Goal: Information Seeking & Learning: Learn about a topic

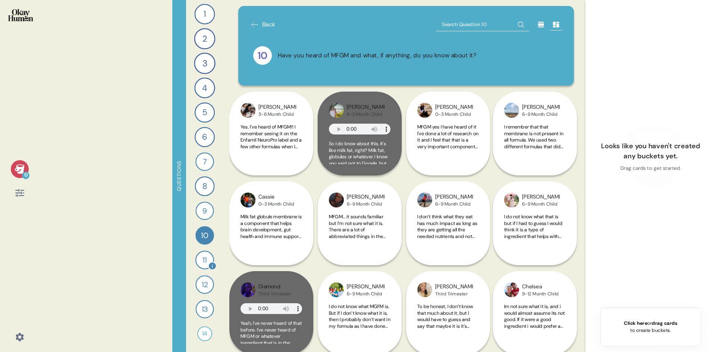
click at [204, 259] on div "11" at bounding box center [204, 260] width 19 height 19
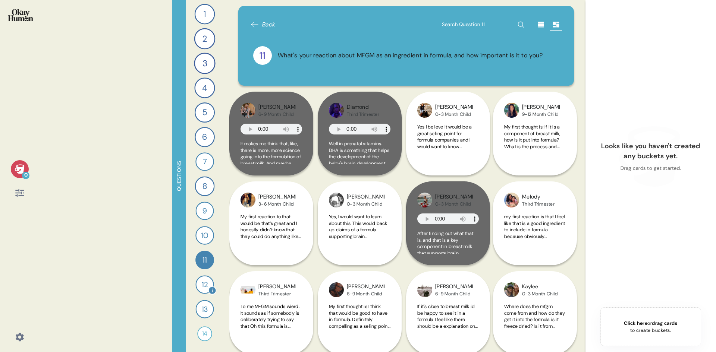
click at [204, 284] on div "12" at bounding box center [204, 284] width 18 height 18
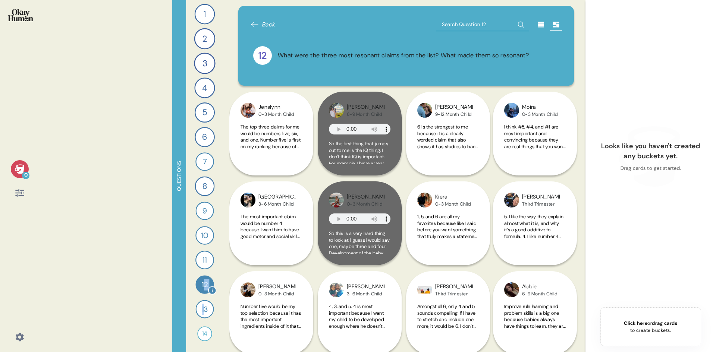
click at [206, 303] on div "1 Send me a gif or meme that reflects how it feels to carry around an invisible…" at bounding box center [204, 176] width 37 height 352
click at [205, 312] on div "13" at bounding box center [204, 309] width 18 height 18
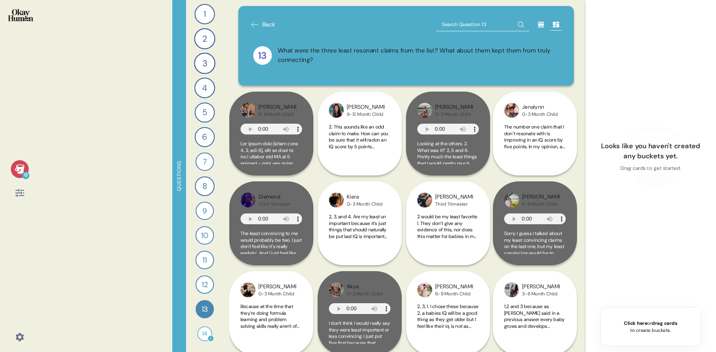
click at [204, 339] on div "14" at bounding box center [204, 334] width 15 height 15
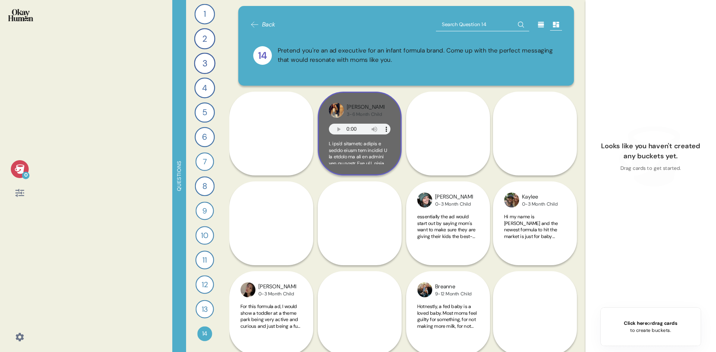
click at [372, 157] on span at bounding box center [359, 311] width 61 height 340
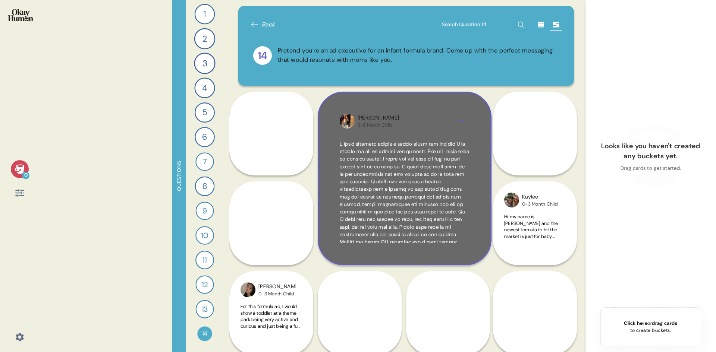
click at [372, 157] on span at bounding box center [405, 238] width 130 height 195
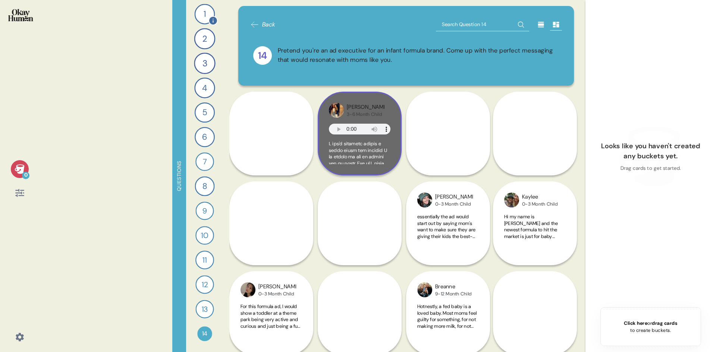
click at [209, 15] on div "1" at bounding box center [205, 14] width 21 height 21
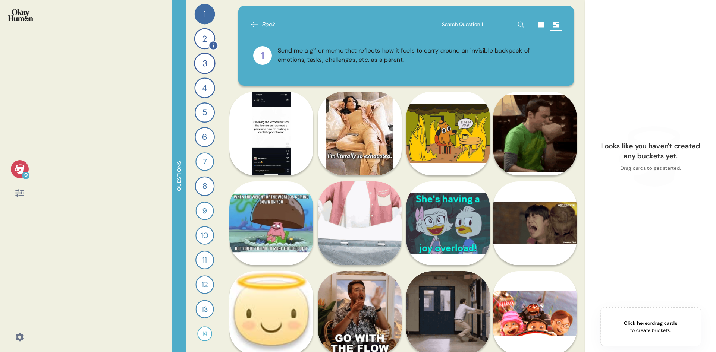
click at [201, 36] on div "2" at bounding box center [204, 38] width 21 height 21
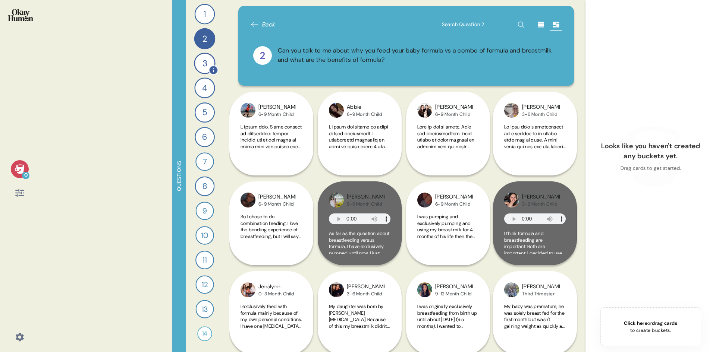
click at [208, 56] on div "3" at bounding box center [204, 63] width 21 height 21
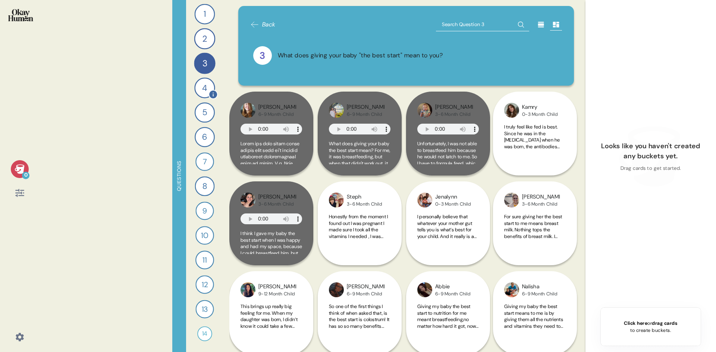
click at [203, 90] on div "4" at bounding box center [204, 88] width 21 height 21
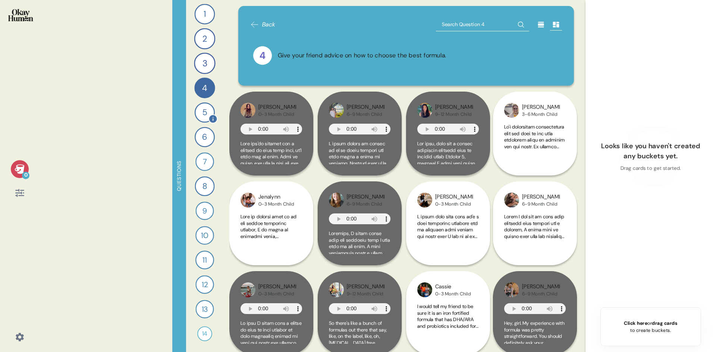
click at [198, 115] on div "5" at bounding box center [205, 113] width 20 height 20
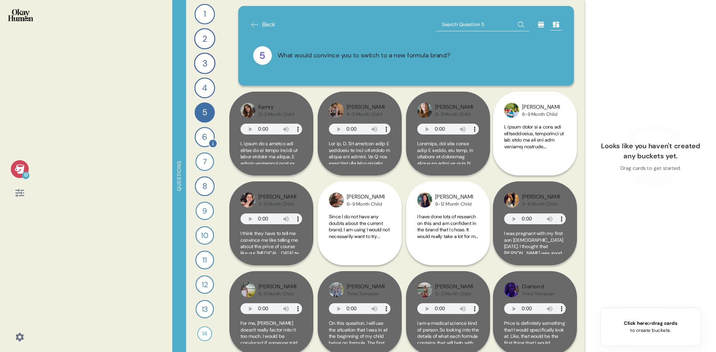
click at [204, 141] on div "6" at bounding box center [205, 137] width 20 height 20
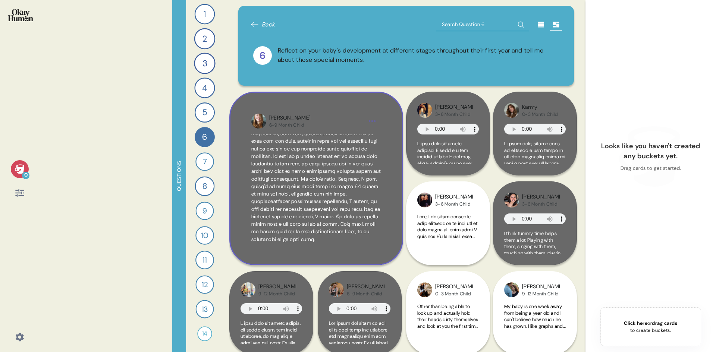
scroll to position [305, 0]
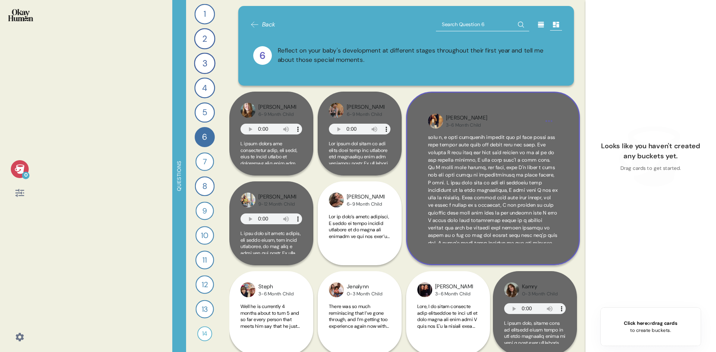
scroll to position [112, 0]
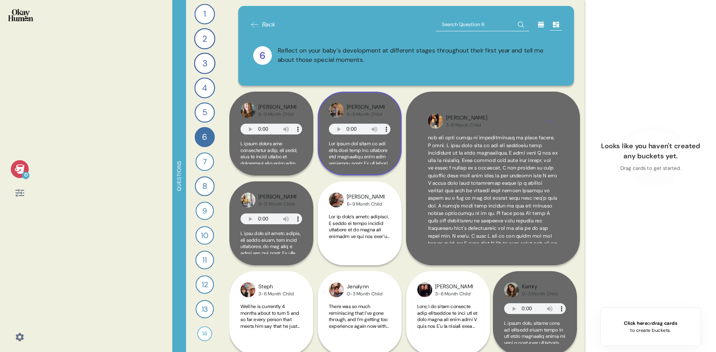
click at [323, 156] on div "[PERSON_NAME] 6-9 Month Child" at bounding box center [360, 134] width 84 height 84
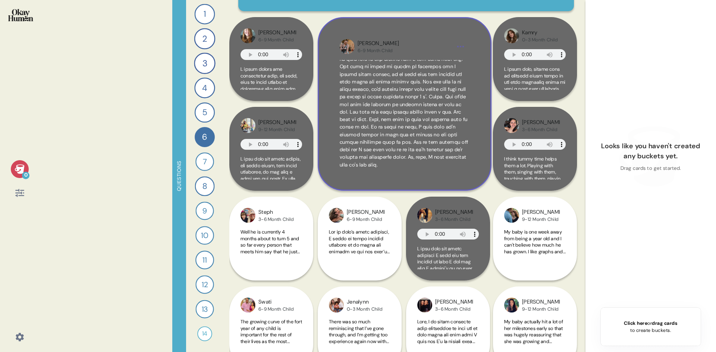
scroll to position [259, 0]
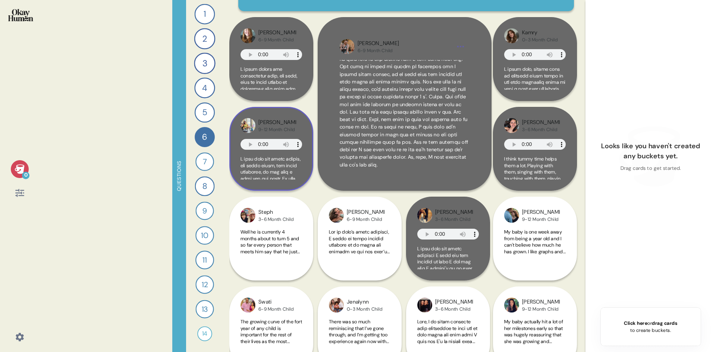
click at [291, 168] on span at bounding box center [271, 290] width 62 height 268
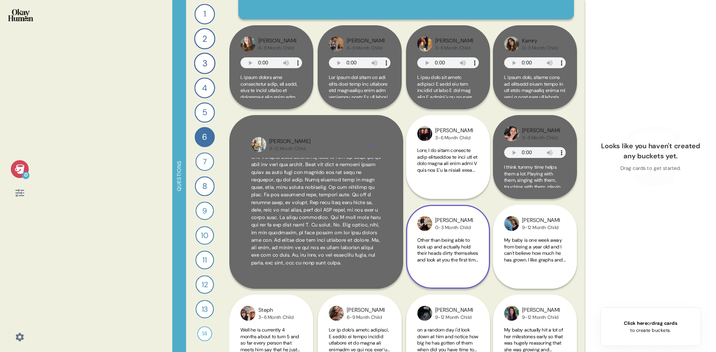
scroll to position [37, 0]
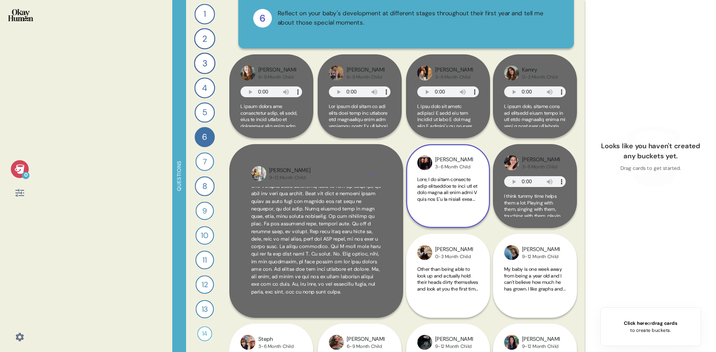
click at [447, 180] on span at bounding box center [447, 303] width 61 height 255
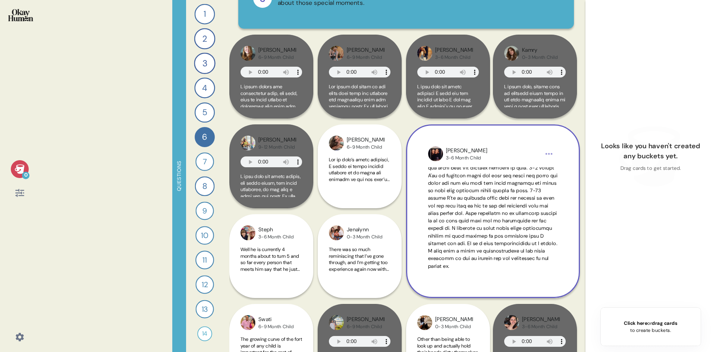
scroll to position [75, 0]
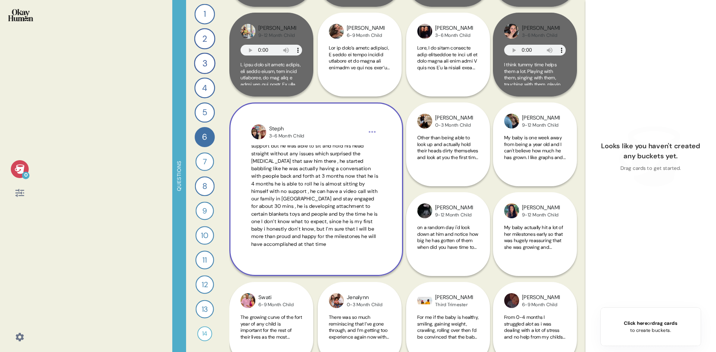
scroll to position [186, 0]
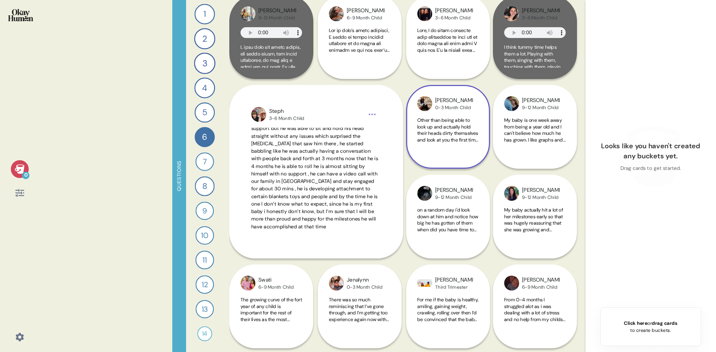
click at [456, 156] on div "[PERSON_NAME] 0-3 Month Child Other than being able to look up and actually hol…" at bounding box center [448, 127] width 84 height 84
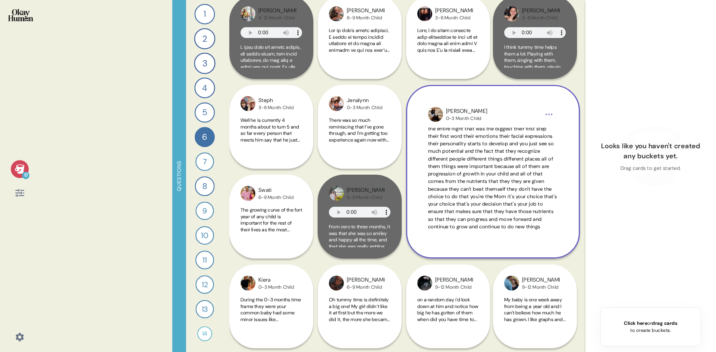
scroll to position [41, 0]
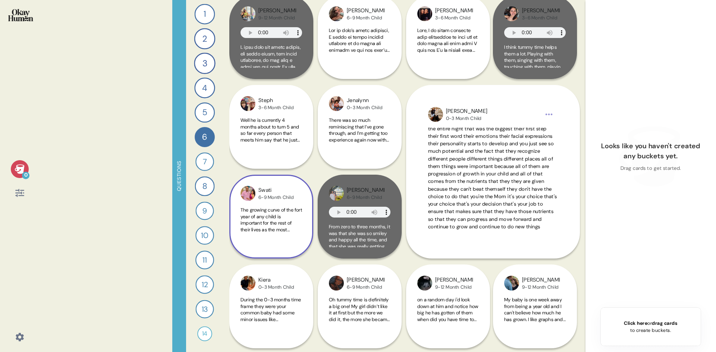
click at [300, 246] on div "Swati 6-9 Month Child The growing curve of the fort year of any child is import…" at bounding box center [271, 217] width 84 height 84
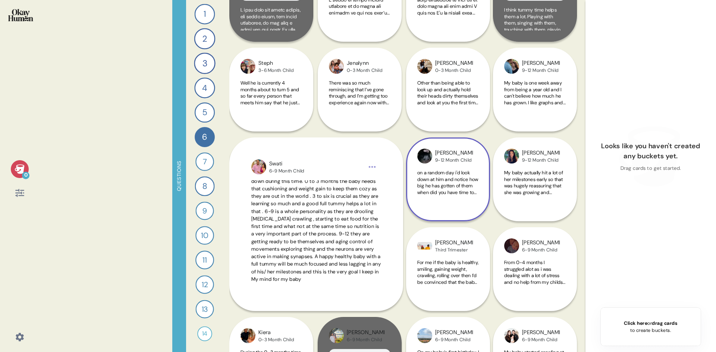
click at [435, 182] on span "on a random day i'd look down at him and notice how big he has gotten of them w…" at bounding box center [448, 271] width 62 height 202
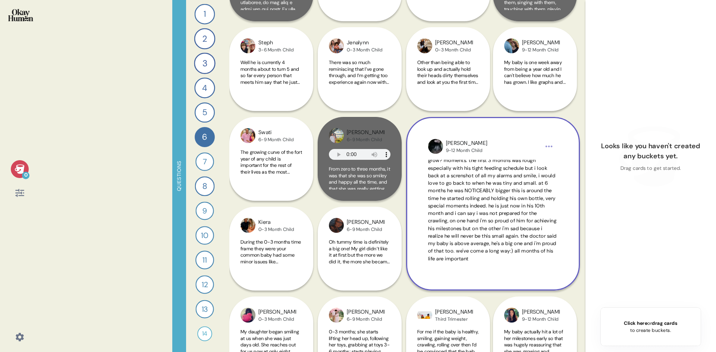
scroll to position [261, 0]
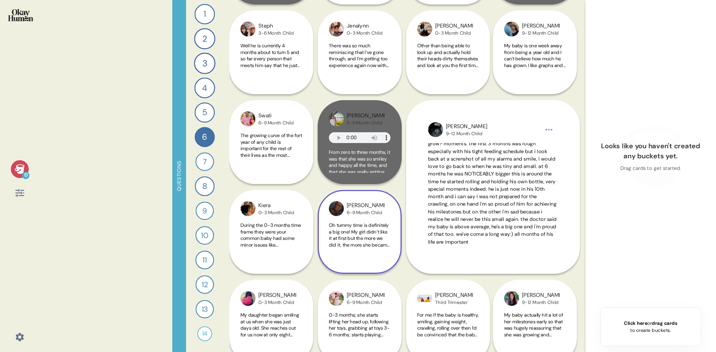
click at [360, 219] on div "[PERSON_NAME] 6-9 Month Child Oh tummy time is definitely a big one! My girl di…" at bounding box center [360, 232] width 84 height 84
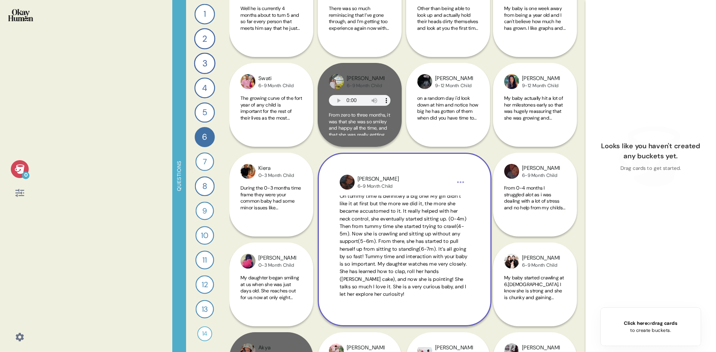
scroll to position [10, 0]
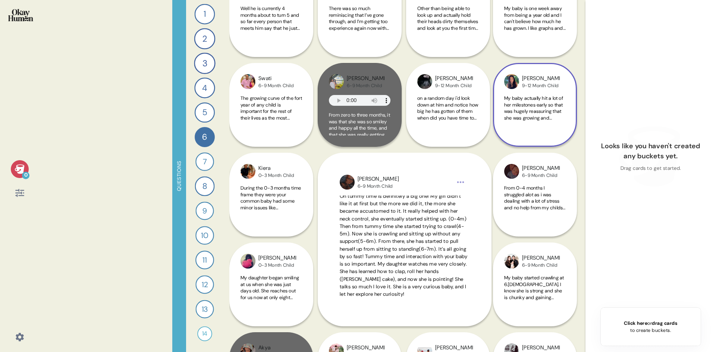
click at [549, 126] on div "My baby actually hit a lot of her milestones early so that was hugely reassurin…" at bounding box center [535, 112] width 62 height 35
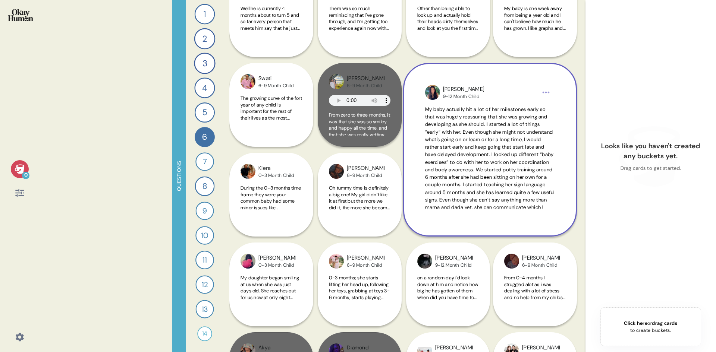
scroll to position [33, 0]
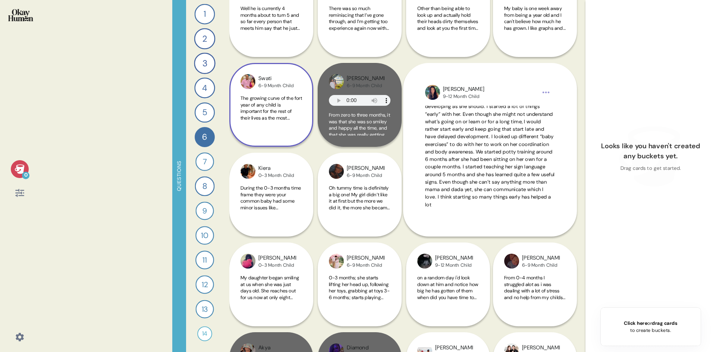
click at [299, 126] on div "The growing curve of the fort year of any child is important for the rest of th…" at bounding box center [271, 112] width 62 height 35
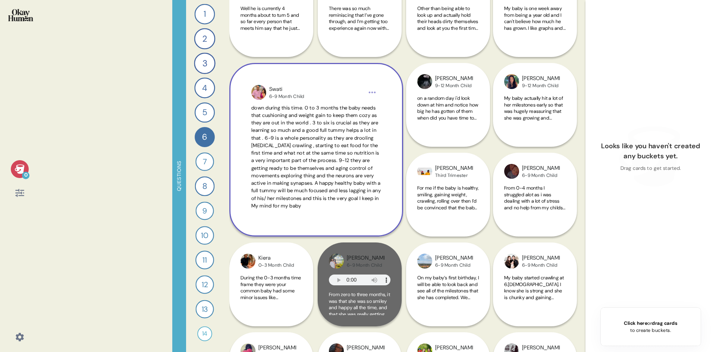
scroll to position [37, 0]
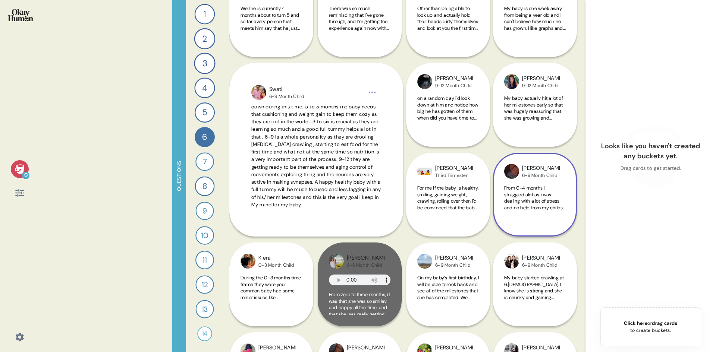
click at [531, 192] on span "From 0-4 months I struggled alot as i was dealing with a lot of stress and no h…" at bounding box center [534, 276] width 61 height 183
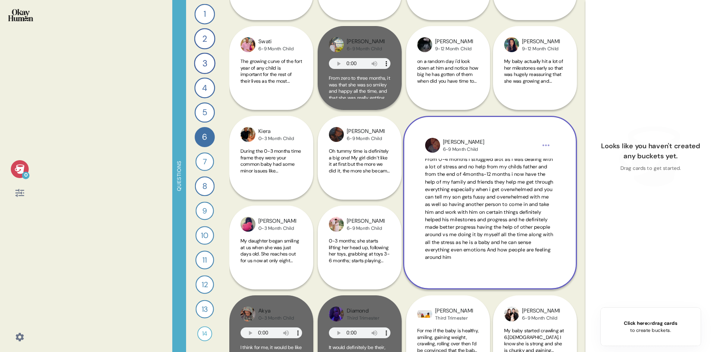
scroll to position [336, 0]
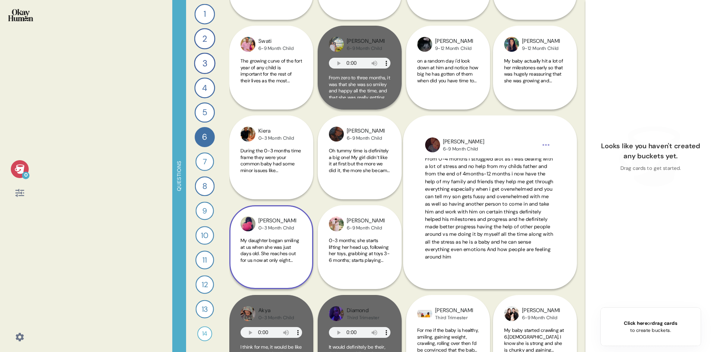
click at [281, 257] on span "My daughter began smiling at us when she was just days old. She reaches out for…" at bounding box center [270, 322] width 60 height 170
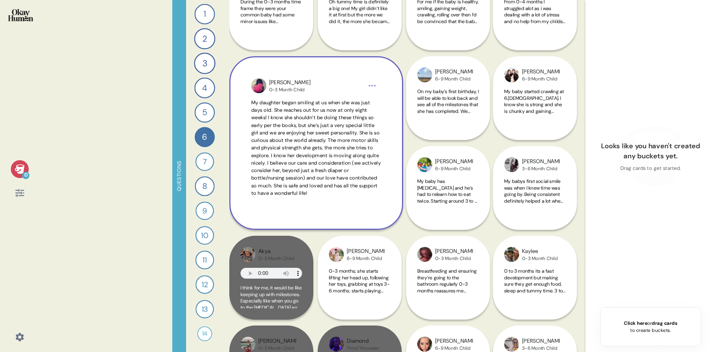
scroll to position [3, 0]
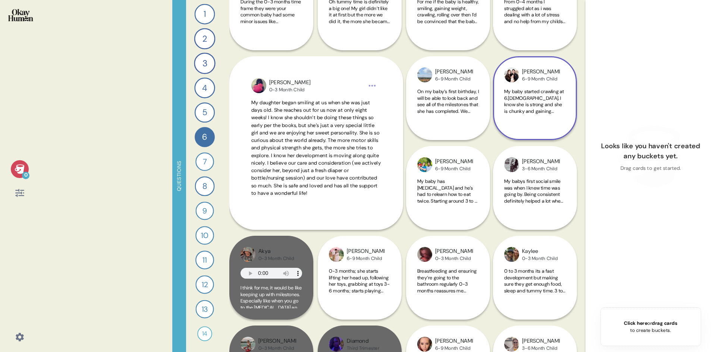
click at [541, 120] on div "My baby started crawling at 6.[DEMOGRAPHIC_DATA]. I know she is strong and she …" at bounding box center [535, 105] width 62 height 35
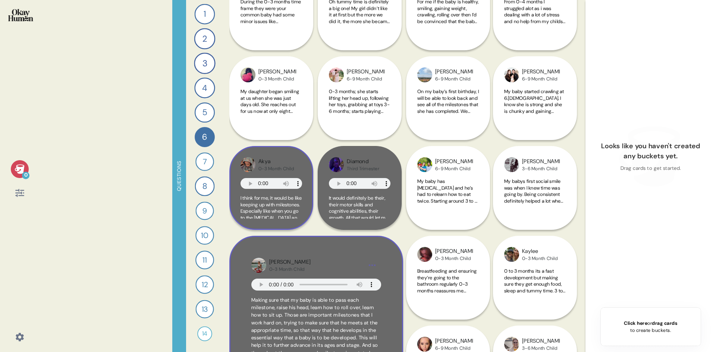
click at [287, 208] on span "I think for me, it would be like keeping up with milestones. Especially like wh…" at bounding box center [271, 207] width 62 height 24
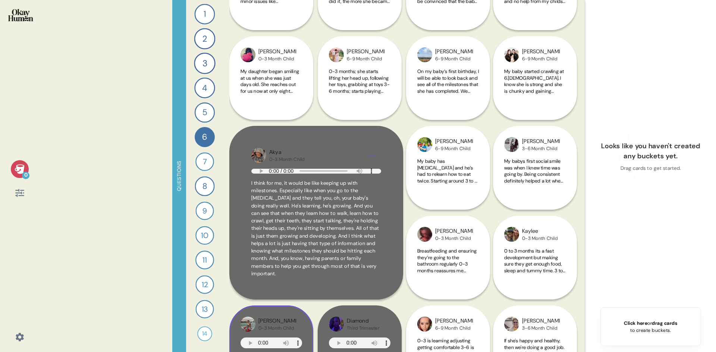
scroll to position [522, 0]
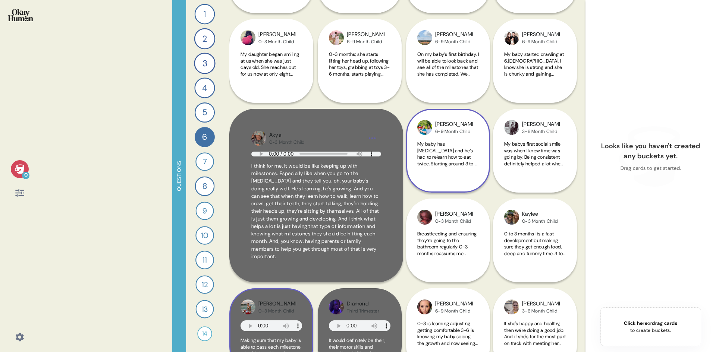
click at [450, 158] on span "My baby has [MEDICAL_DATA] and he’s had to relearn how to eat twice. Starting a…" at bounding box center [447, 222] width 60 height 163
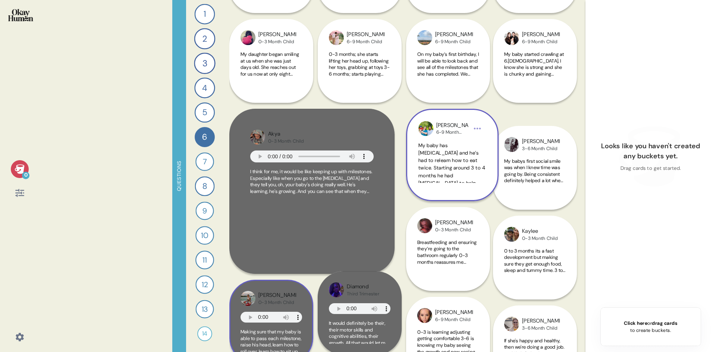
scroll to position [0, 0]
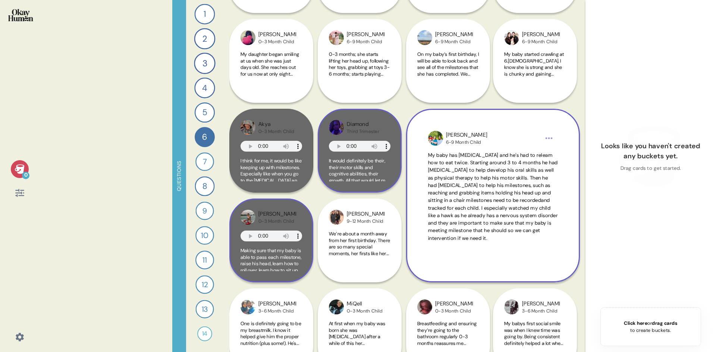
click at [355, 172] on span "It would definitely be their, their motor skills and cognitive abilities, their…" at bounding box center [359, 233] width 61 height 150
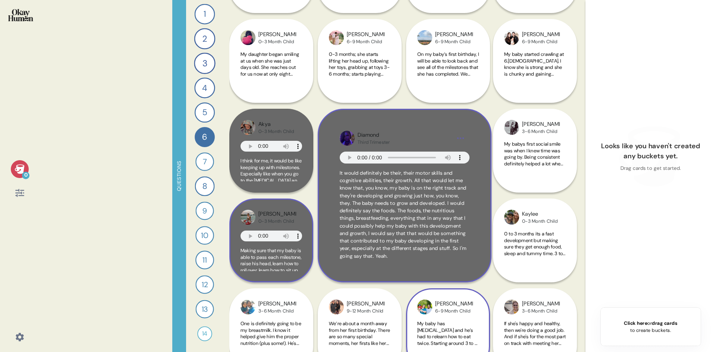
click at [279, 267] on span "Making sure that my baby is able to pass each milestone, raise his head, learn …" at bounding box center [270, 326] width 61 height 157
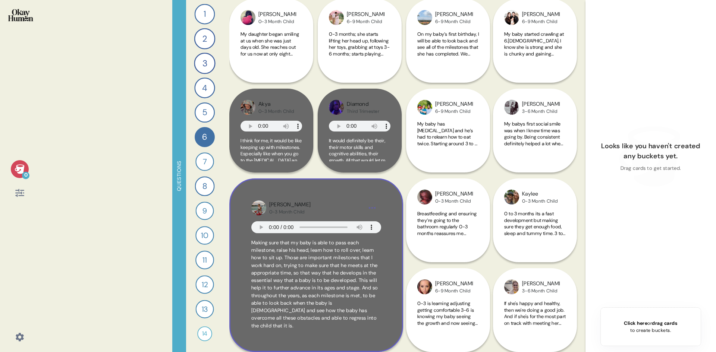
scroll to position [559, 0]
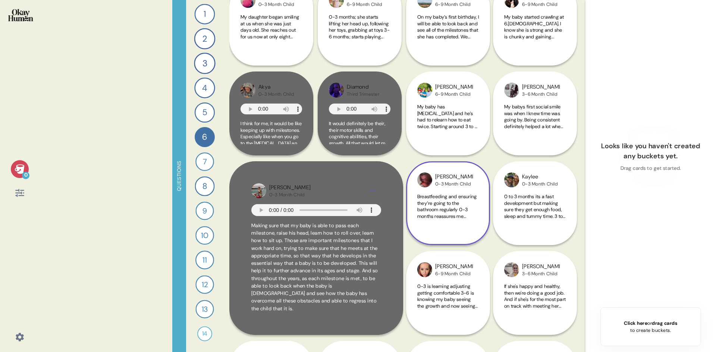
click at [454, 226] on div "Breastfeeding and ensuring they’re going to the bathroom regularly 0-3 months r…" at bounding box center [448, 210] width 62 height 35
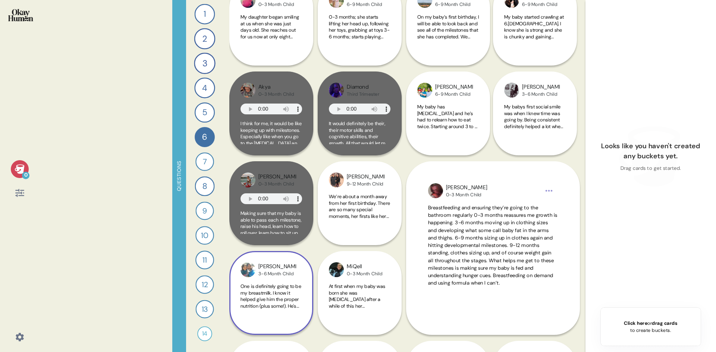
click at [264, 288] on span "One is definitely going to be my breastmilk. I know it helped give him the prop…" at bounding box center [271, 348] width 62 height 130
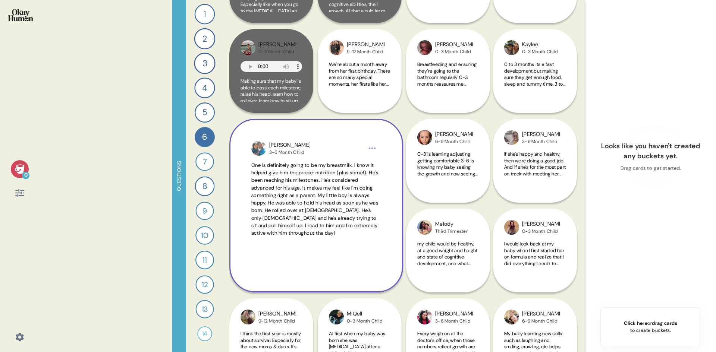
scroll to position [708, 0]
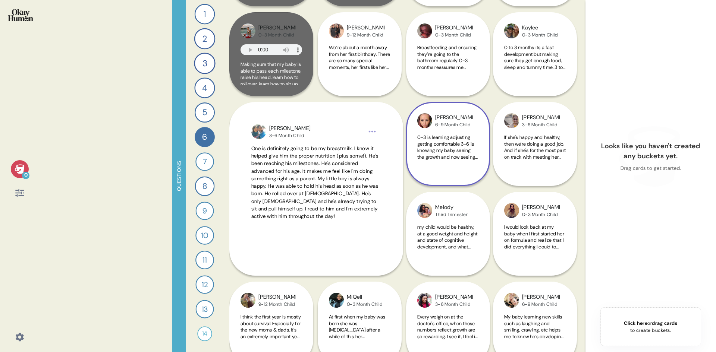
click at [466, 165] on div "0-3 is learning adjusting getting comfortable 3-6 is knowing my baby seeing the…" at bounding box center [448, 151] width 62 height 35
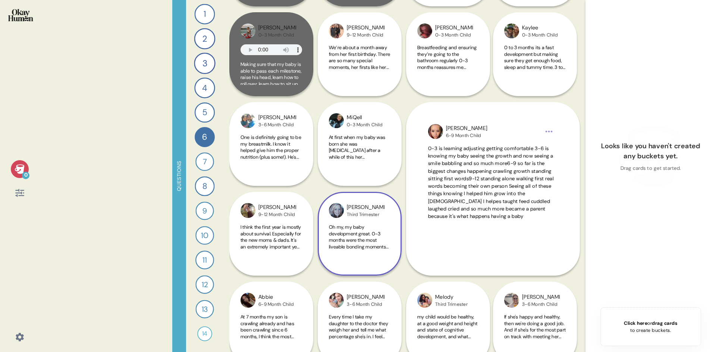
click at [367, 251] on div "Oh my, my baby development great. 0-3 months were the most liveable bonding mom…" at bounding box center [360, 241] width 62 height 35
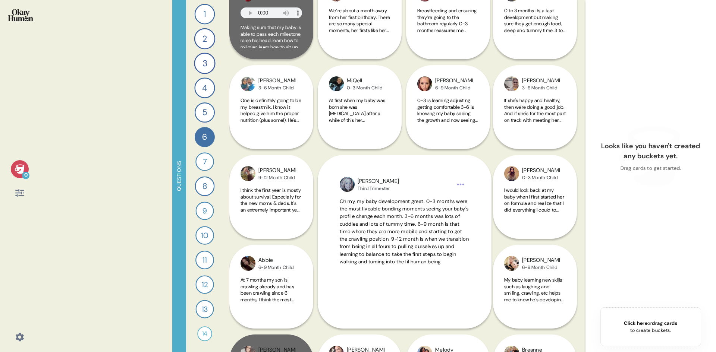
scroll to position [746, 0]
